Goal: Information Seeking & Learning: Learn about a topic

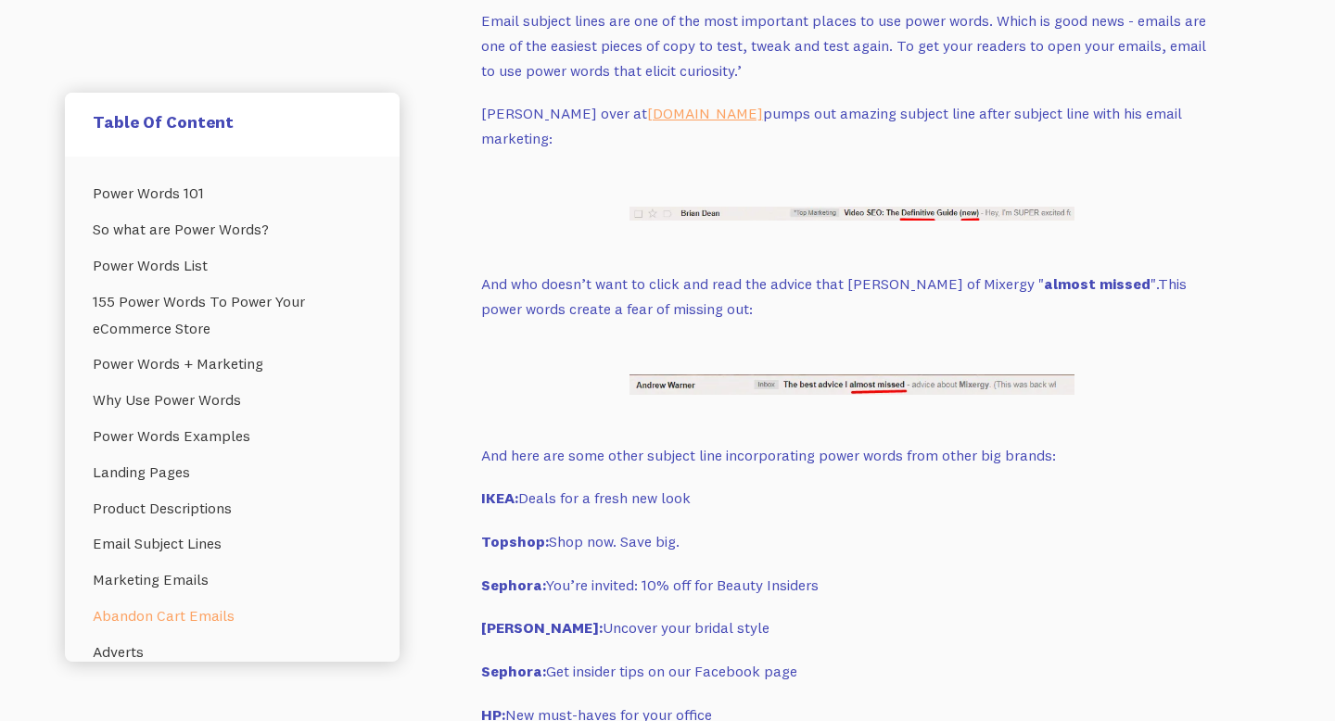
scroll to position [11019, 0]
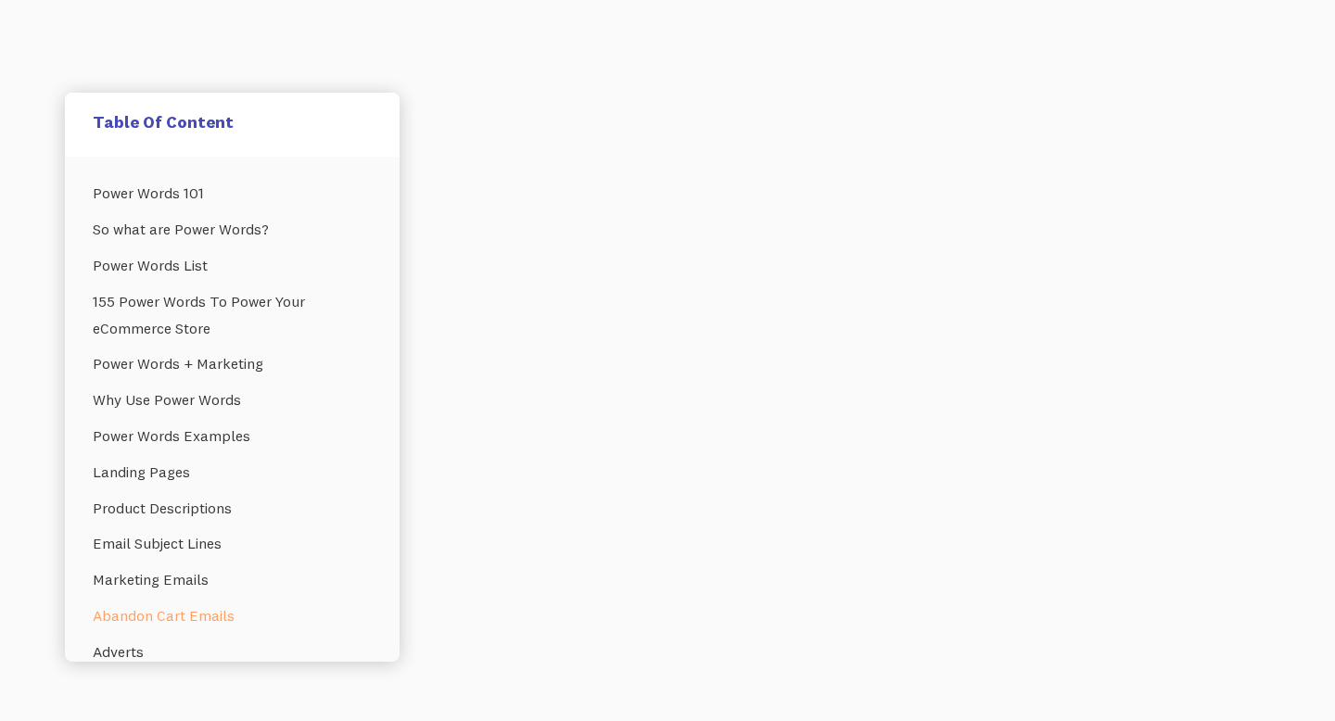
scroll to position [10904, 0]
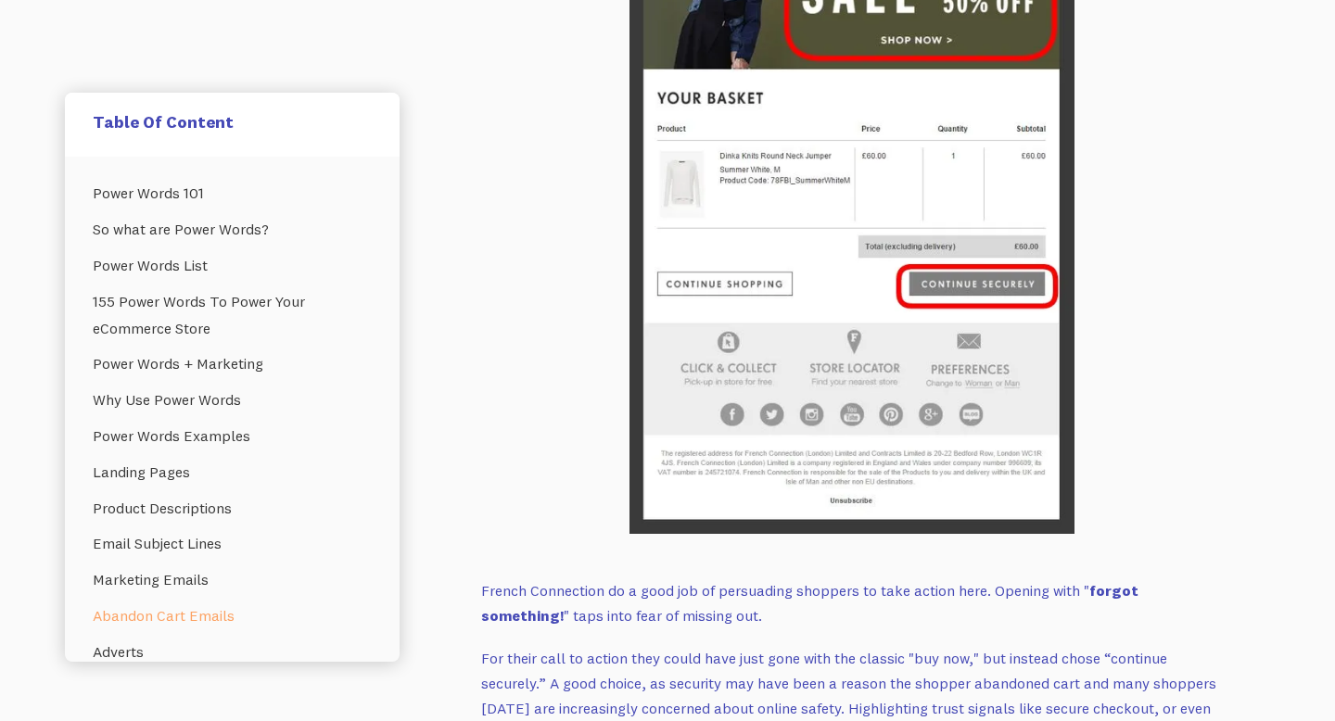
drag, startPoint x: 1079, startPoint y: 425, endPoint x: 1086, endPoint y: 496, distance: 71.7
click at [1086, 646] on p "For their call to action they could have just gone with the classic "buy now," …" at bounding box center [852, 707] width 742 height 123
copy p "and many shoppers [DATE] are increasingly concerned about online safety. Highli…"
